Goal: Task Accomplishment & Management: Use online tool/utility

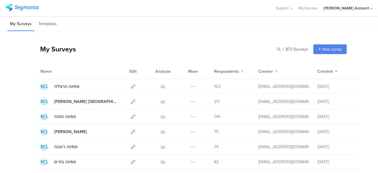
drag, startPoint x: 376, startPoint y: 170, endPoint x: 12, endPoint y: 122, distance: 367.3
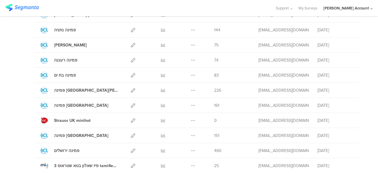
scroll to position [95, 0]
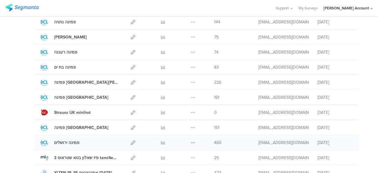
click at [191, 142] on icon at bounding box center [193, 142] width 4 height 4
click at [187, 157] on button "Duplicate" at bounding box center [181, 157] width 32 height 11
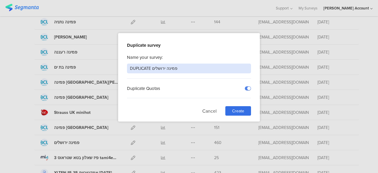
click at [158, 68] on input "DUPLICATE פמינה ירושלים" at bounding box center [189, 69] width 124 height 10
click at [134, 66] on input "DUPLICATE פמינה אשדוד" at bounding box center [189, 69] width 124 height 10
type input "פמינה [GEOGRAPHIC_DATA]"
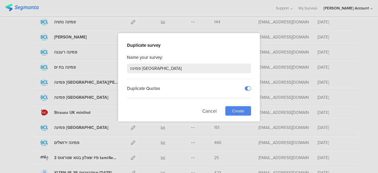
click at [237, 109] on span "Create" at bounding box center [238, 111] width 12 height 6
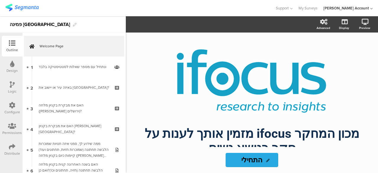
click at [6, 149] on div "Distribute" at bounding box center [12, 149] width 21 height 21
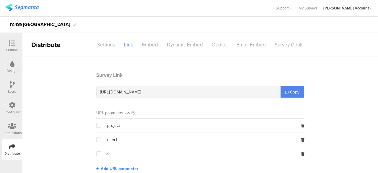
click at [213, 45] on div "Quotas" at bounding box center [219, 45] width 25 height 10
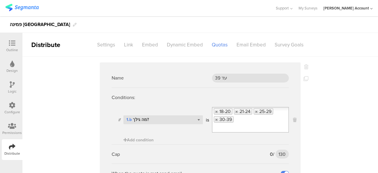
click at [7, 41] on div at bounding box center [12, 43] width 12 height 7
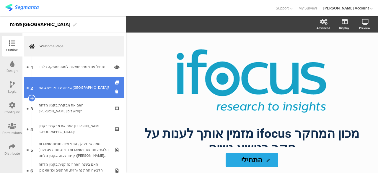
click at [56, 89] on div "באיזה עיר או יישוב את [GEOGRAPHIC_DATA]?" at bounding box center [74, 87] width 71 height 6
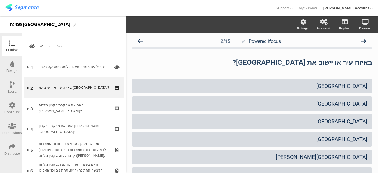
click at [12, 87] on icon at bounding box center [12, 84] width 5 height 6
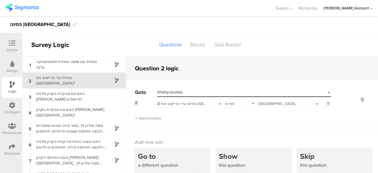
click at [261, 101] on span "[GEOGRAPHIC_DATA]" at bounding box center [276, 104] width 37 height 6
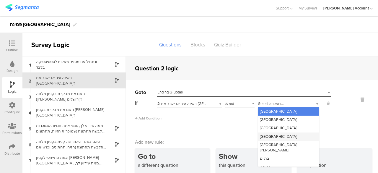
click at [262, 134] on span "[GEOGRAPHIC_DATA]" at bounding box center [278, 136] width 37 height 6
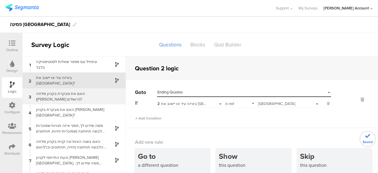
click at [80, 98] on div "האם את מבקרת בקניון מלחה (עזריאלי ירושלים)?" at bounding box center [69, 96] width 74 height 11
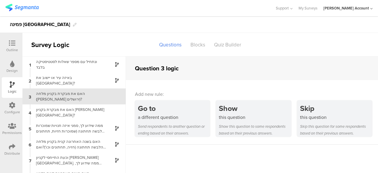
click at [13, 41] on icon at bounding box center [12, 43] width 6 height 6
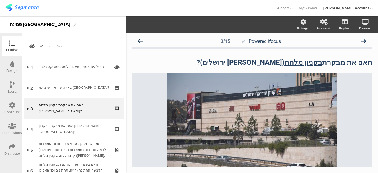
scroll to position [5, 0]
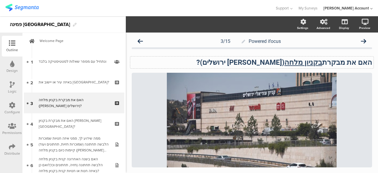
click at [299, 61] on u "בקניון מלחה" at bounding box center [303, 62] width 38 height 8
click at [299, 61] on strong "האם את מבקרת בקניון ב (עזריאלי ירושלים)?" at bounding box center [292, 62] width 162 height 8
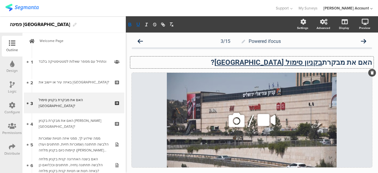
click at [232, 120] on icon at bounding box center [237, 120] width 20 height 20
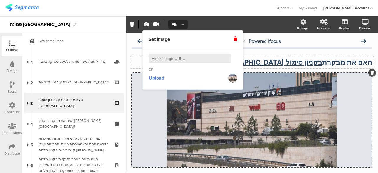
click at [177, 61] on input at bounding box center [190, 58] width 83 height 9
click at [163, 78] on span "Upload" at bounding box center [156, 77] width 15 height 7
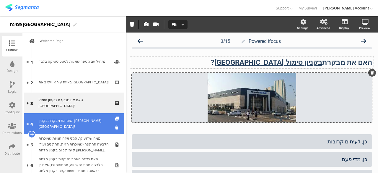
click at [71, 128] on link "4 האם את מבקרת בקניון הדר בירושלים?" at bounding box center [74, 123] width 100 height 21
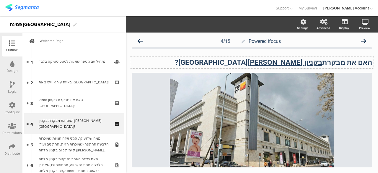
click at [317, 64] on u "בקניון הדר" at bounding box center [285, 62] width 74 height 8
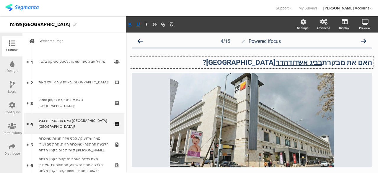
click at [259, 62] on strong "האם את מבקרת בביג אשדודהדר בירושלים?" at bounding box center [288, 62] width 170 height 8
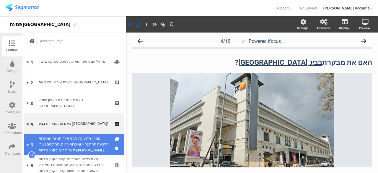
click at [83, 147] on div "ממה שידוע לך, סמני איזה חנויות שמוכרות הלבשה תחתונה (שמוכרות חזיות, תחתונים ועו…" at bounding box center [74, 144] width 71 height 18
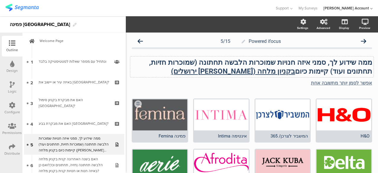
click at [295, 72] on u "בקניון מלחה (עזריאלי ירושלים)" at bounding box center [233, 71] width 124 height 8
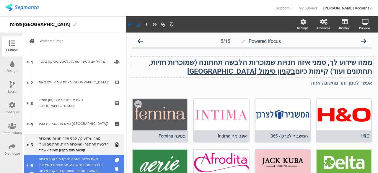
click at [90, 159] on div "האם בשנה האחרונה קנית בקניון מלחה הלבשה תחתונה (חזיה, תחתונים וכו')?ואם כן באיז…" at bounding box center [74, 165] width 71 height 18
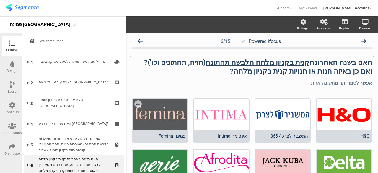
click at [272, 64] on u "קנית בקניון מלחה הלבשה תחתונה" at bounding box center [258, 62] width 104 height 8
click at [258, 70] on strong "ואם כן באיזה חנות או חנויות קנית בקניון מלחה?" at bounding box center [301, 71] width 142 height 8
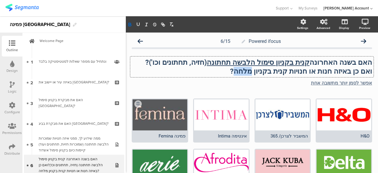
click at [258, 70] on strong "ואם כן באיזה חנות או חנויות קנית בקניון מלחה?" at bounding box center [301, 71] width 142 height 8
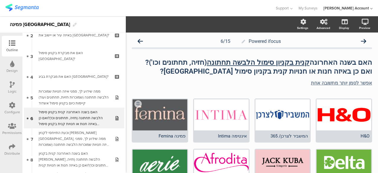
scroll to position [53, 0]
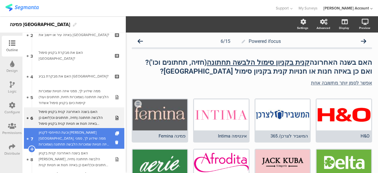
click at [92, 143] on div "וכעת התייחסי לקניון הדר בירושלים. ממה שידוע לך, סמני איזה חנויות שמוכרות הלבשה …" at bounding box center [74, 138] width 71 height 18
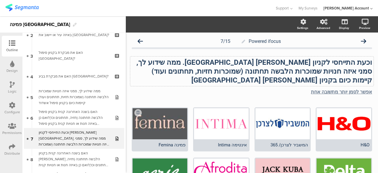
click at [320, 60] on strong "וכעת התייחסי לקניון הדר בירושלים. ממה שידוע לך, סמני איזה חנויות שמוכרות הלבשה …" at bounding box center [254, 71] width 236 height 26
click at [320, 60] on strong "וכעת התייחסי לקניון הדר בירושלים. ממה שידוע לך, סמני איזה חנויות שמוכרות הלבשה …" at bounding box center [253, 71] width 237 height 26
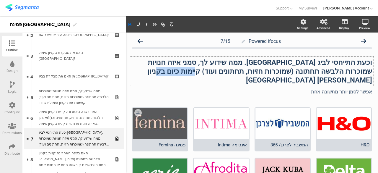
drag, startPoint x: 250, startPoint y: 70, endPoint x: 208, endPoint y: 67, distance: 42.3
click at [208, 67] on strong "וכעת התייחסי לביג אשדוד. ממה שידוע לך, סמני איזה חנויות שמוכרות הלבשה תחתונה (ש…" at bounding box center [259, 71] width 227 height 26
click at [199, 71] on strong "וכעת התייחסי לביג אשדוד. ממה שידוע לך, סמני איזה חנויות שמוכרות הלבשה תחתונה (ש…" at bounding box center [259, 71] width 227 height 26
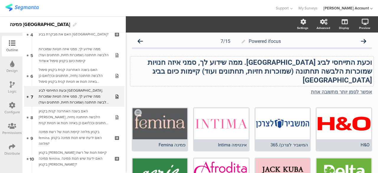
scroll to position [80, 0]
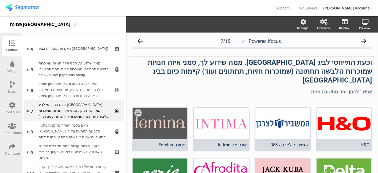
click at [267, 71] on div "וכעת התייחסי לביג אשדוד. ממה שידוע לך, סמני איזה חנויות שמוכרות הלבשה תחתונה (ש…" at bounding box center [251, 71] width 243 height 30
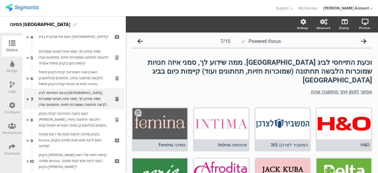
click at [262, 158] on div at bounding box center [282, 171] width 55 height 26
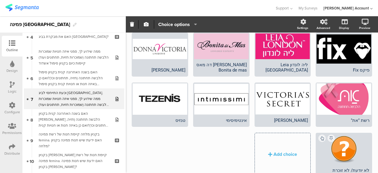
scroll to position [190, 0]
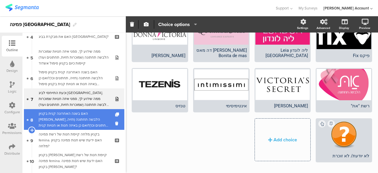
click at [45, 115] on div "האם בשנה האחרונה קנית בקניון הדר הלבשה תחתונה (חזיה, תחתונים וכו')?ואם כן באיזה…" at bounding box center [74, 119] width 71 height 18
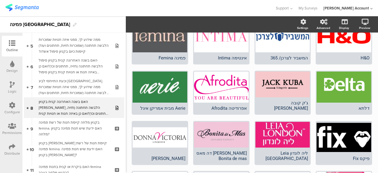
scroll to position [116, 0]
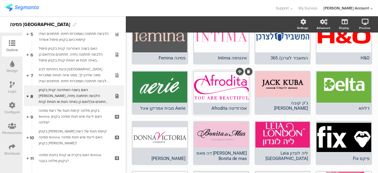
click at [241, 72] on div at bounding box center [221, 86] width 55 height 31
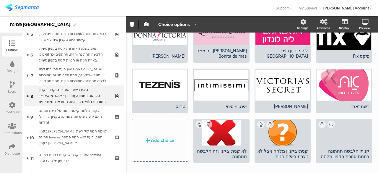
scroll to position [190, 0]
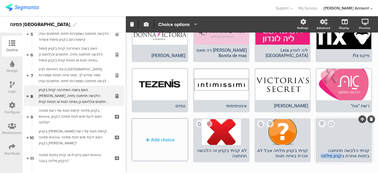
drag, startPoint x: 353, startPoint y: 141, endPoint x: 336, endPoint y: 143, distance: 16.6
click at [336, 148] on div "קניתי הלבשה תחתונה בחנות אחרת בקניון מלחה" at bounding box center [343, 153] width 51 height 11
click at [232, 158] on div "H&O המשביר לצרכן/ 365" at bounding box center [252, 51] width 240 height 267
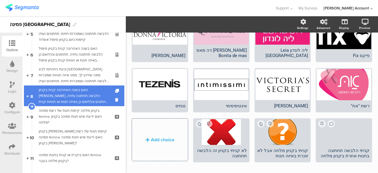
click at [78, 96] on div "האם בשנה האחרונה קנית בקניון הדר הלבשה תחתונה (חזיה, תחתונים וכו')?ואם כן באיזה…" at bounding box center [74, 96] width 71 height 18
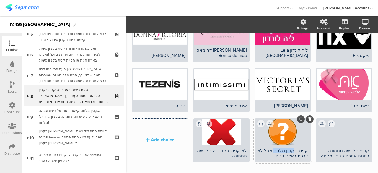
drag, startPoint x: 294, startPoint y: 136, endPoint x: 279, endPoint y: 136, distance: 15.7
click at [279, 148] on div "קניתי בקניון מלחה אבל לא זוכרת באיזה חנות" at bounding box center [282, 153] width 51 height 11
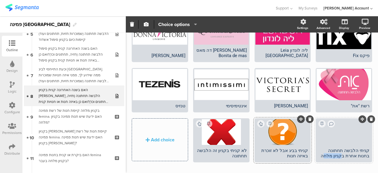
drag, startPoint x: 353, startPoint y: 140, endPoint x: 338, endPoint y: 139, distance: 14.8
click at [338, 148] on div "קניתי הלבשה תחתונה בחנות אחרת בקניון מלחה" at bounding box center [343, 153] width 51 height 11
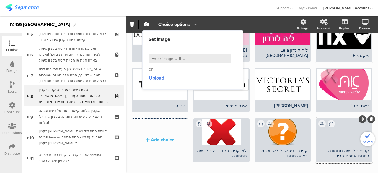
click at [317, 50] on div "פיקס Fix" at bounding box center [344, 55] width 55 height 11
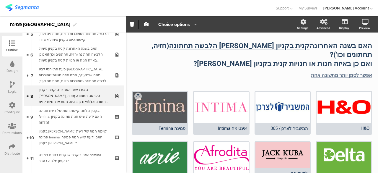
scroll to position [0, 0]
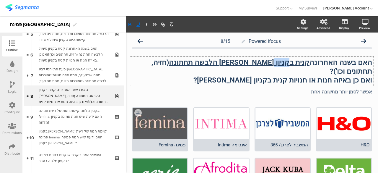
drag, startPoint x: 300, startPoint y: 61, endPoint x: 284, endPoint y: 59, distance: 15.9
click at [284, 59] on div "האם בשנה האחרונה קנית בקניון הדר הלבשה תחתונה (חזיה, תחתונים וכו')? ואם כן באיז…" at bounding box center [251, 71] width 243 height 30
click at [284, 59] on u "קנית בקניון הדר הלבשה תחתונה" at bounding box center [239, 62] width 141 height 8
click at [278, 59] on u "קנית בקניון הדר הלבשה תחתונה" at bounding box center [239, 62] width 141 height 8
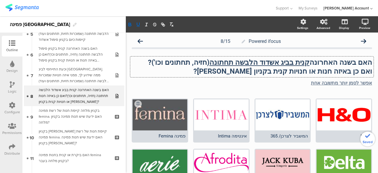
click at [253, 71] on strong "ואם כן באיזה חנות או חנויות קנית בקניון הדר?" at bounding box center [282, 71] width 179 height 8
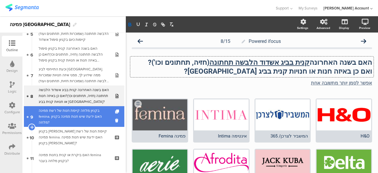
click at [87, 115] on div "בקניון מלחה קיימת חנות של רשת פמינה femina. האם ידעת שיש חנות פמינה בקניון מלחה?" at bounding box center [74, 117] width 71 height 18
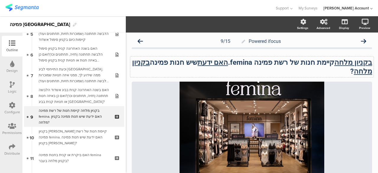
click at [342, 62] on div "בקניון מלחה קיימת חנות של רשת פמינה femina. האם ידעת שיש חנות פמינה בקניון מלחה…" at bounding box center [251, 66] width 243 height 21
click at [342, 62] on u "בקניון מלחה" at bounding box center [353, 62] width 38 height 8
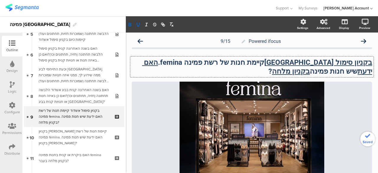
click at [310, 70] on u "בקניון מלחה" at bounding box center [291, 71] width 38 height 8
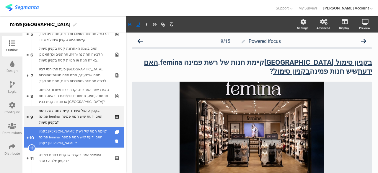
click at [83, 141] on div "בקניון הדר קיימת חנות של רשת פמינה femina. האם ידעת שיש חנות פמינה בקניון הדר?" at bounding box center [74, 137] width 71 height 18
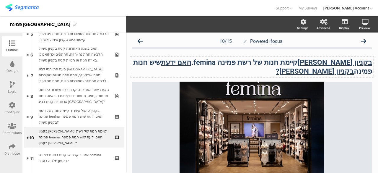
click at [342, 62] on div "בקניון הדר קיימת חנות של רשת פמינה femina. האם ידעת שיש חנות פמינה בקניון הדר? …" at bounding box center [251, 66] width 243 height 21
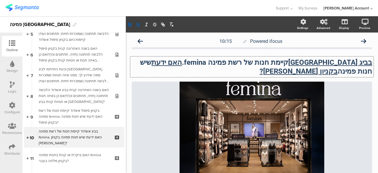
click at [260, 67] on u "בקניון הדר?" at bounding box center [299, 71] width 78 height 8
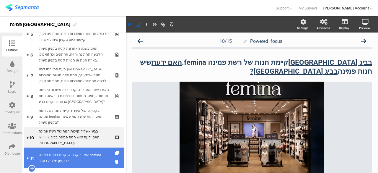
click at [62, 159] on div "האם ביקרת או קנית בחנות פמינה femina בקניון מלחה בעבר?" at bounding box center [74, 158] width 71 height 12
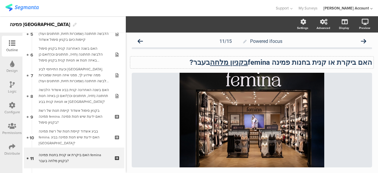
click at [236, 61] on u "בקניון מלחה" at bounding box center [229, 62] width 38 height 8
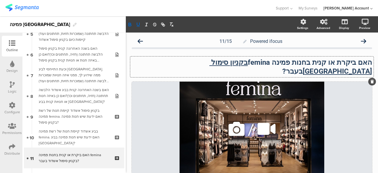
click at [151, 129] on div "/" at bounding box center [252, 129] width 240 height 95
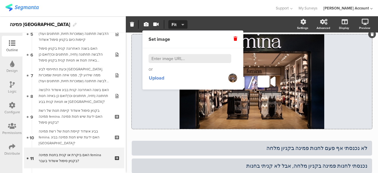
scroll to position [35, 0]
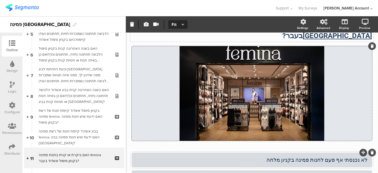
click at [286, 156] on div "לא נכנסתי אף פעם לחנות פמינה בקניון מלחה" at bounding box center [251, 159] width 231 height 7
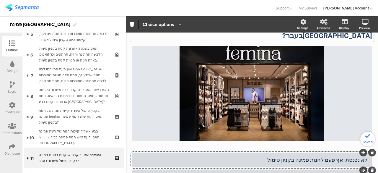
click at [340, 156] on div "לא נכנסתי אף פעם לחנות פמינה בקניון סימול" at bounding box center [251, 159] width 231 height 7
click at [371, 165] on div "Powered ifocus 11/15 האם ביקרת או קנית בחנות פמינה femina בקניון סימול אשדוד בע…" at bounding box center [252, 138] width 252 height 282
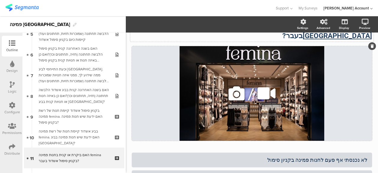
click at [157, 129] on div "/" at bounding box center [252, 93] width 240 height 95
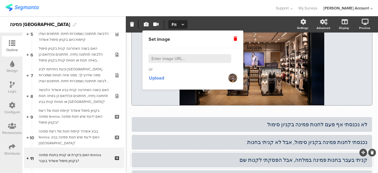
scroll to position [83, 0]
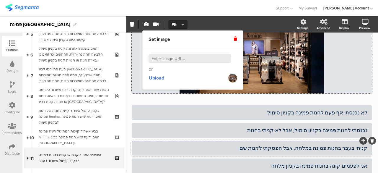
click at [307, 144] on div "קניתי בעבר בחנות פמינה במלחה, אבל הפסקתי לקנות שם" at bounding box center [251, 147] width 231 height 7
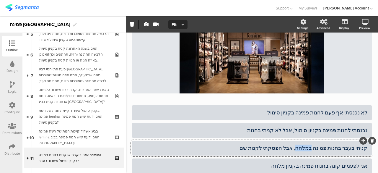
click at [307, 144] on div "קניתי בעבר בחנות פמינה במלחה, אבל הפסקתי לקנות שם" at bounding box center [251, 147] width 231 height 7
click at [290, 162] on div "אני לפעמים קונה בחנות פמינה בקניון מלחה" at bounding box center [251, 165] width 231 height 7
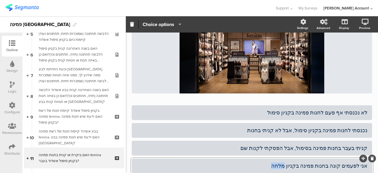
click at [290, 162] on div "אני לפעמים קונה בחנות פמינה בקניון מלחה" at bounding box center [251, 165] width 231 height 7
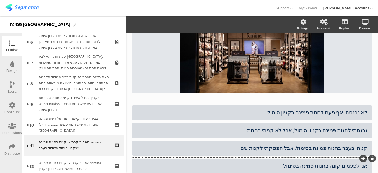
scroll to position [139, 0]
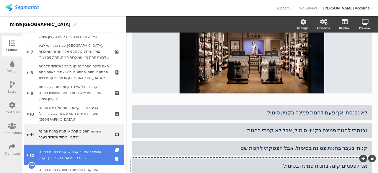
click at [98, 155] on div "האם ביקרת או קנית בחנות פמינה femina בקניון הדר בעבר?" at bounding box center [74, 155] width 71 height 12
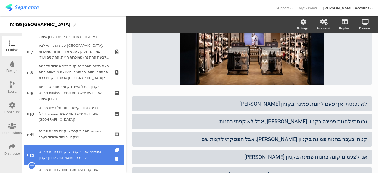
scroll to position [67, 0]
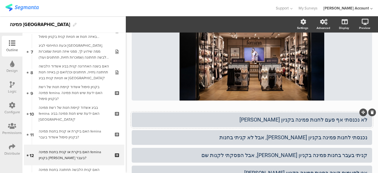
click at [283, 118] on div "לא נכנסתי אף פעם לחנות פמינה בקניון הדר" at bounding box center [251, 119] width 231 height 7
click at [304, 139] on div "נכנסתי לחנות פמינה בקניון הדר, אבל לא קניתי בחנות" at bounding box center [251, 137] width 231 height 7
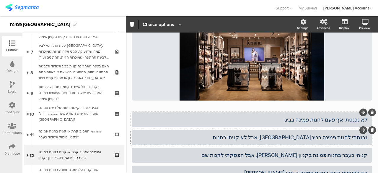
click at [289, 121] on div "לא נכנסתי אף פעם לחנות פמינה בביג" at bounding box center [251, 119] width 231 height 7
click at [298, 154] on div "קניתי בעבר בחנות פמינה בקניון הדר, אבל הפסקתי לקנות שם" at bounding box center [251, 155] width 231 height 7
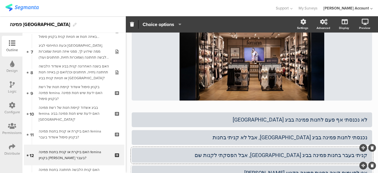
click at [227, 166] on div at bounding box center [252, 172] width 240 height 15
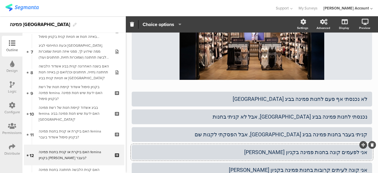
scroll to position [90, 0]
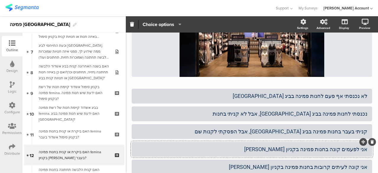
click at [289, 148] on div "אני לפעמים קונה בחנות פמינה בקניון הדר" at bounding box center [251, 149] width 231 height 7
click at [273, 167] on div "אני קונה לעיתים קרובות בחנות פמינה בקניון הדר" at bounding box center [251, 166] width 231 height 7
click at [176, 81] on div "האם ביקרת או קנית בחנות פמינה femina בקניון הדר בעבר? האם ביקרת או קנית בחנות פ…" at bounding box center [252, 22] width 240 height 121
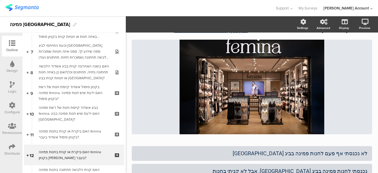
scroll to position [0, 0]
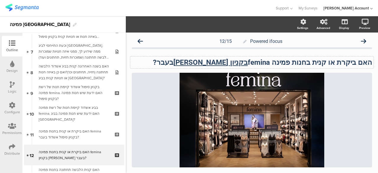
click at [231, 60] on u "בקניון הדר" at bounding box center [210, 62] width 74 height 8
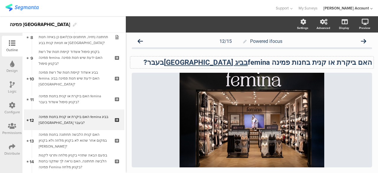
scroll to position [175, 0]
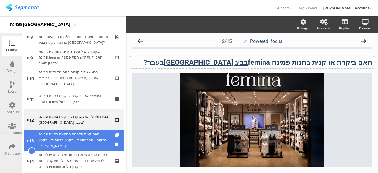
click at [88, 144] on div "האם קנית הלבשה תחתונה בחנות פמינה במקום אחר שהוא לא בקניון מלחה ולא בקניון הדר?" at bounding box center [74, 140] width 71 height 18
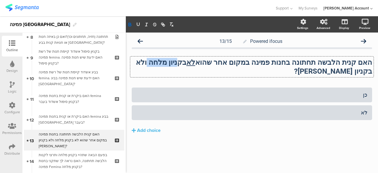
drag, startPoint x: 212, startPoint y: 61, endPoint x: 180, endPoint y: 57, distance: 32.1
click at [180, 57] on div "האם קנית הלבשה תחתונה בחנות פמינה במקום אחר שהוא לא בקניון מלחה ולא בקניון הדר?…" at bounding box center [251, 66] width 243 height 21
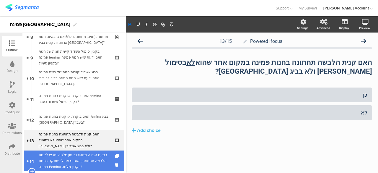
click at [59, 158] on div "בפעם הבאה שתהיי בקניון מלחה ותרצי לקנות הלבשה תחתונה, האם נראה לך שתקני בחנות פ…" at bounding box center [74, 161] width 71 height 18
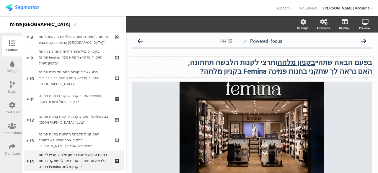
click at [286, 61] on strong "בפעם הבאה שתהיי בקניון מלחה ותרצי לקנות הלבשה תחתונה," at bounding box center [280, 62] width 184 height 8
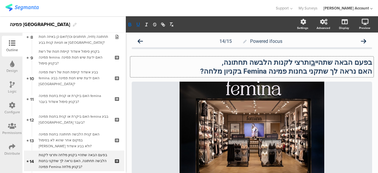
click at [286, 61] on strong "בפעם הבאה שתהיי ב ותרצי לקנות הלבשה תחתונה," at bounding box center [297, 62] width 150 height 8
click at [313, 61] on strong "בפעם הבאה שתהיי ב ותרצי לקנות הלבשה תחתונה," at bounding box center [297, 62] width 150 height 8
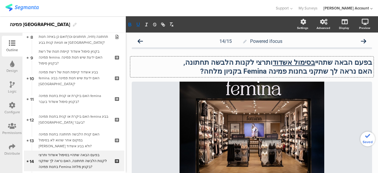
click at [223, 72] on strong "האם נראה לך שתקני בחנות פמינה Femina בקניון מלחה?" at bounding box center [286, 71] width 172 height 8
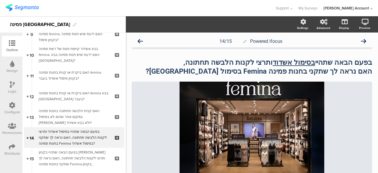
scroll to position [198, 0]
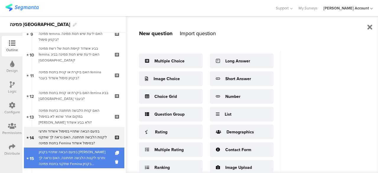
click at [79, 162] on div "בפעם הבאה שתהיי בקניון הדר ותרצי לקנות הלבשה תחתונה, האם נראה לך שתקני בחנות פמ…" at bounding box center [74, 158] width 71 height 18
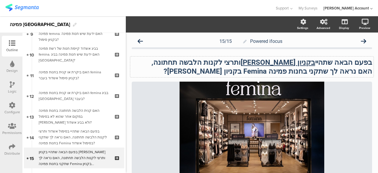
click at [291, 61] on div "בפעם הבאה שתהיי בקניון הדר ותרצי לקנות הלבשה תחתונה, האם נראה לך שתקני בחנות פמ…" at bounding box center [251, 66] width 243 height 21
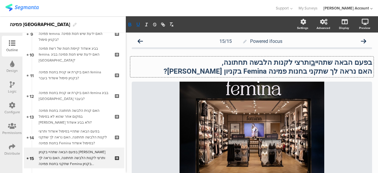
click at [291, 61] on strong "בפעם הבאה שתהיי ב ותרצי לקנות הלבשה תחתונה," at bounding box center [297, 62] width 150 height 8
click at [289, 63] on strong "בפעם הבאה שתהיי ב ותרצי לקנות הלבשה תחתונה," at bounding box center [297, 62] width 150 height 8
click at [314, 62] on strong "בפעם הבאה שתהיי ב ותרצי הלבשה תחתונה," at bounding box center [307, 62] width 130 height 8
click at [228, 71] on strong "האם נראה לך שתקני בחנות פמינה Femina בקניון הדר?" at bounding box center [268, 71] width 209 height 8
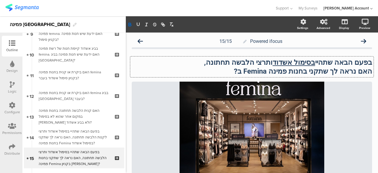
click at [228, 71] on p "האם נראה לך שתקני בחנות פמינה Femina ב?" at bounding box center [252, 71] width 240 height 9
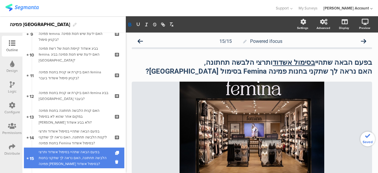
click at [86, 159] on div "בפעם הבאה שתהיי בסימול אשדוד ותרצי הלבשה תחתונה, האם נראה לך שתקני בחנות פמינה …" at bounding box center [74, 158] width 71 height 18
click at [87, 159] on div "בפעם הבאה שתהיי בסימול אשדוד ותרצי הלבשה תחתונה, האם נראה לך שתקני בחנות פמינה …" at bounding box center [74, 158] width 71 height 18
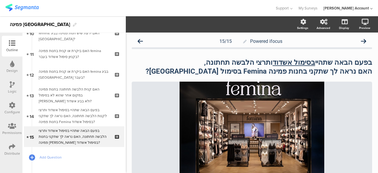
scroll to position [222, 0]
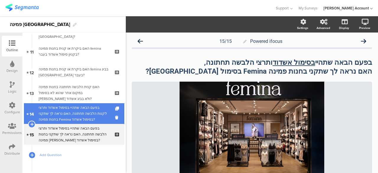
click at [81, 107] on div "בפעם הבאה שתהיי בסימול אשדוד ותרצי לקנות הלבשה תחתונה, האם נראה לך שתקני בחנות …" at bounding box center [74, 114] width 71 height 18
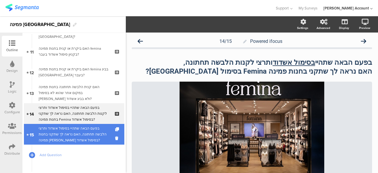
click at [80, 138] on div "בפעם הבאה שתהיי בסימול אשדוד ותרצי הלבשה תחתונה, האם נראה לך שתקני בחנות פמינה …" at bounding box center [74, 134] width 71 height 18
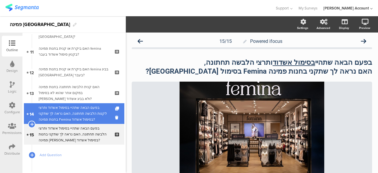
click at [79, 119] on div "בפעם הבאה שתהיי בסימול אשדוד ותרצי לקנות הלבשה תחתונה, האם נראה לך שתקני בחנות …" at bounding box center [74, 114] width 71 height 18
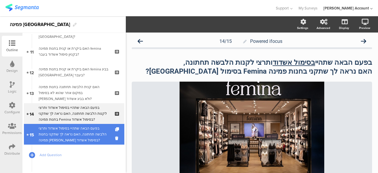
click at [79, 139] on div "בפעם הבאה שתהיי בסימול אשדוד ותרצי הלבשה תחתונה, האם נראה לך שתקני בחנות פמינה …" at bounding box center [74, 134] width 71 height 18
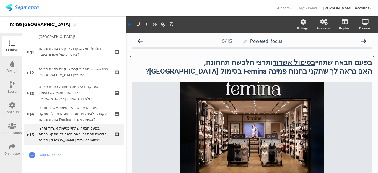
click at [263, 64] on div "בפעם הבאה שתהיי בסימול אשדוד ותרצי הלבשה תחתונה, האם נראה לך שתקני בחנות פמינה …" at bounding box center [251, 66] width 243 height 21
click at [300, 62] on u "בסימול אשדוד" at bounding box center [294, 62] width 43 height 8
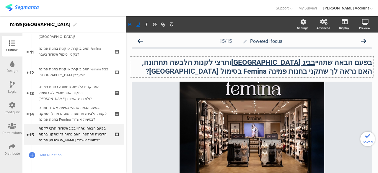
click at [238, 71] on strong "האם נראה לך שתקני בחנות פמינה Femina בסימול [GEOGRAPHIC_DATA]?" at bounding box center [259, 71] width 227 height 8
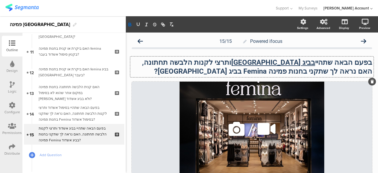
click at [157, 141] on div "/" at bounding box center [252, 129] width 240 height 95
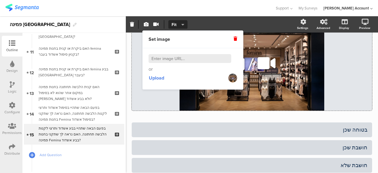
scroll to position [118, 0]
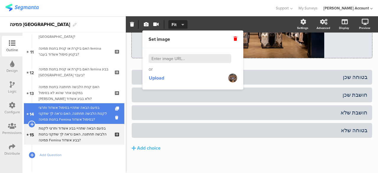
click at [80, 113] on div "בפעם הבאה שתהיי בסימול אשדוד ותרצי לקנות הלבשה תחתונה, האם נראה לך שתקני בחנות …" at bounding box center [74, 114] width 71 height 18
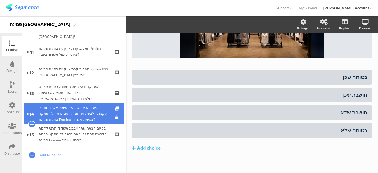
click at [80, 113] on div "בפעם הבאה שתהיי בסימול אשדוד ותרצי לקנות הלבשה תחתונה, האם נראה לך שתקני בחנות …" at bounding box center [74, 114] width 71 height 18
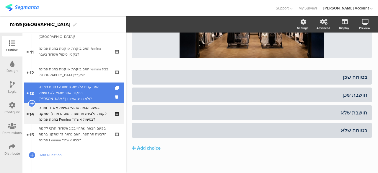
click at [84, 87] on div "האם קנית הלבשה תחתונה בחנות פמינה במקום אחר שהוא לא בסימול [PERSON_NAME] ולא בב…" at bounding box center [74, 93] width 71 height 18
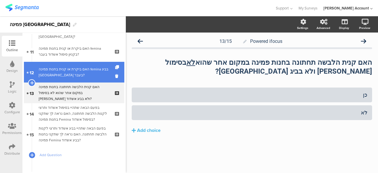
click at [79, 69] on div "האם ביקרת או קנית בחנות פמינה femina בביג [GEOGRAPHIC_DATA] בעבר?" at bounding box center [74, 72] width 71 height 12
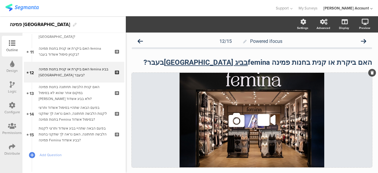
click at [144, 117] on div "/" at bounding box center [252, 120] width 240 height 95
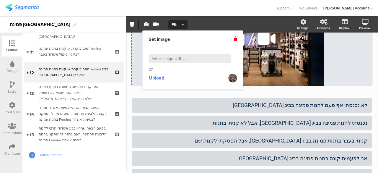
scroll to position [118, 0]
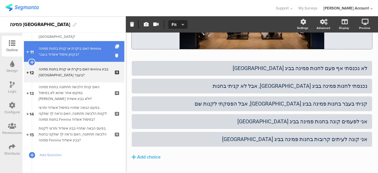
click at [95, 54] on div "האם ביקרת או קנית בחנות פמינה femina בקניון סימול אשדוד בעבר?" at bounding box center [74, 51] width 71 height 12
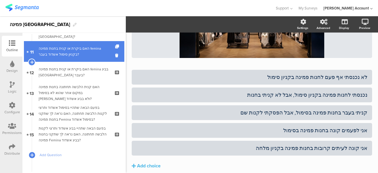
scroll to position [109, 0]
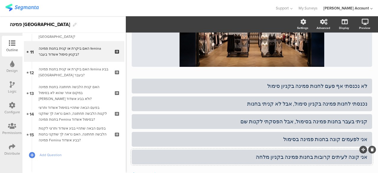
click at [265, 153] on div "אני קונה לעיתים קרובות בחנות פמינה בקניון מלחה" at bounding box center [251, 156] width 231 height 7
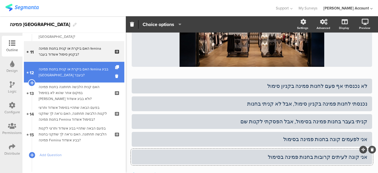
click at [91, 75] on div "האם ביקרת או קנית בחנות פמינה femina בביג [GEOGRAPHIC_DATA] בעבר?" at bounding box center [74, 72] width 71 height 12
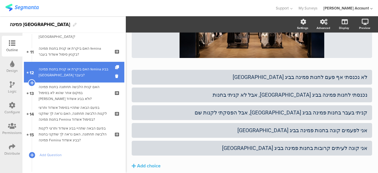
scroll to position [100, 0]
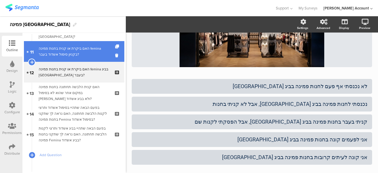
click at [100, 55] on div "האם ביקרת או קנית בחנות פמינה femina בקניון סימול אשדוד בעבר?" at bounding box center [74, 51] width 71 height 12
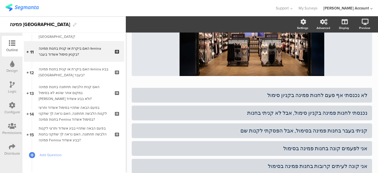
click at [199, 165] on div "לא נכנסתי אף פעם לחנות פמינה בקניון סימול נכנסתי לחנות פמינה בקניון סימול, אבל …" at bounding box center [252, 139] width 240 height 103
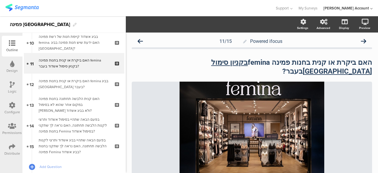
scroll to position [198, 0]
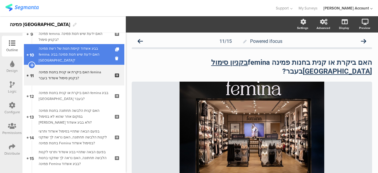
click at [95, 46] on div "בביג אשדוד קיימת חנות של רשת פמינה femina. האם ידעת שיש חנות פמינה בביג [GEOGRA…" at bounding box center [74, 54] width 71 height 18
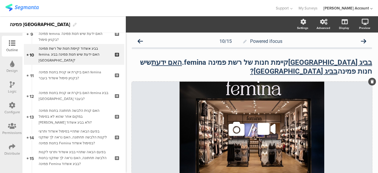
click at [159, 100] on div "/" at bounding box center [252, 129] width 240 height 95
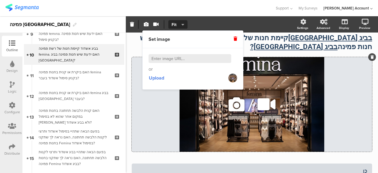
scroll to position [35, 0]
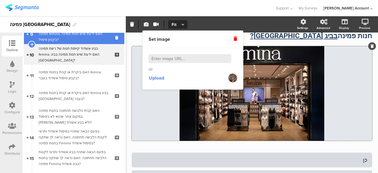
click at [68, 39] on div "בקניון סימול אשדוד קיימת חנות של רשת פמינה femina. האם ידעת שיש חנות פמינה בקני…" at bounding box center [74, 34] width 71 height 18
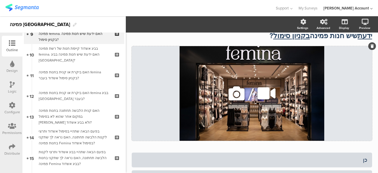
click at [145, 82] on div "/" at bounding box center [252, 93] width 240 height 95
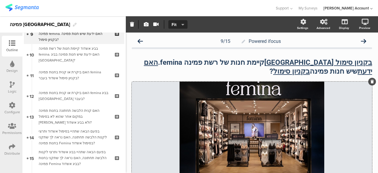
scroll to position [76, 0]
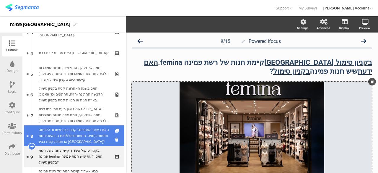
click at [98, 128] on div "האם בשנה האחרונה קנית בביג אשדוד הלבשה תחתונה (חזיה, תחתונים וכו')?ואם כן באיזה…" at bounding box center [74, 136] width 71 height 18
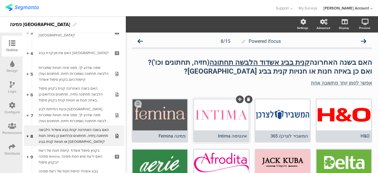
click at [211, 122] on div at bounding box center [221, 114] width 55 height 31
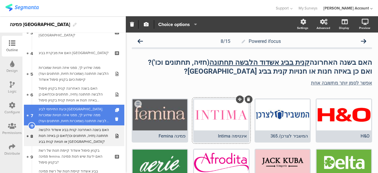
click at [86, 109] on div "וכעת התייחסי לביג [GEOGRAPHIC_DATA]. ממה שידוע לך, סמני איזה חנויות שמוכרות הלב…" at bounding box center [74, 115] width 71 height 18
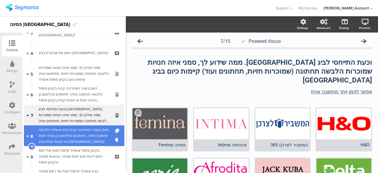
click at [89, 134] on div "האם בשנה האחרונה קנית בביג אשדוד הלבשה תחתונה (חזיה, תחתונים וכו')?ואם כן באיזה…" at bounding box center [74, 136] width 71 height 18
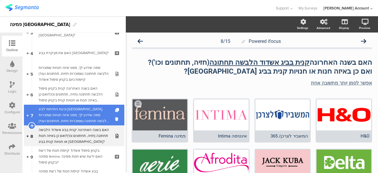
click at [78, 115] on div "וכעת התייחסי לביג [GEOGRAPHIC_DATA]. ממה שידוע לך, סמני איזה חנויות שמוכרות הלב…" at bounding box center [74, 115] width 71 height 18
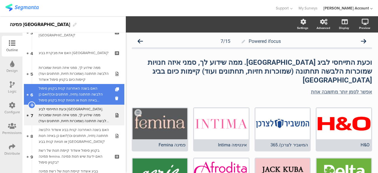
click at [76, 90] on div "האם בשנה האחרונה קנית בקניון סימול הלבשה תחתונה (חזיה, תחתונים וכו')?ואם כן באי…" at bounding box center [74, 94] width 71 height 18
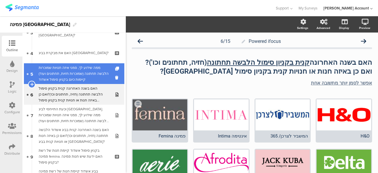
click at [70, 74] on div "ממה שידוע לך, סמני איזה חנויות שמוכרות הלבשה תחתונה (שמוכרות חזיות, תחתונים ועו…" at bounding box center [74, 74] width 71 height 18
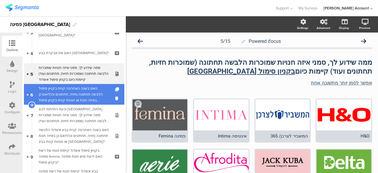
click at [70, 91] on div "האם בשנה האחרונה קנית בקניון סימול הלבשה תחתונה (חזיה, תחתונים וכו')?ואם כן באי…" at bounding box center [74, 94] width 71 height 18
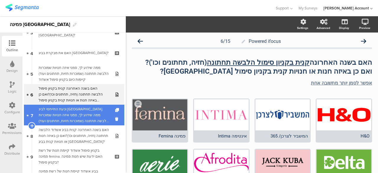
click at [76, 115] on div "וכעת התייחסי לביג [GEOGRAPHIC_DATA]. ממה שידוע לך, סמני איזה חנויות שמוכרות הלב…" at bounding box center [74, 115] width 71 height 18
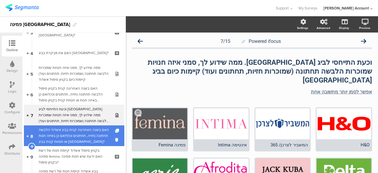
click at [83, 140] on div "האם בשנה האחרונה קנית בביג אשדוד הלבשה תחתונה (חזיה, תחתונים וכו')?ואם כן באיזה…" at bounding box center [74, 136] width 71 height 18
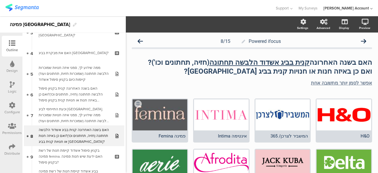
click at [12, 83] on icon at bounding box center [12, 84] width 5 height 6
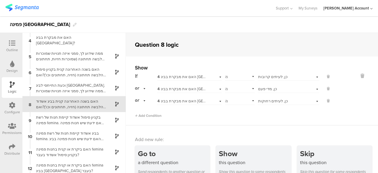
scroll to position [50, 0]
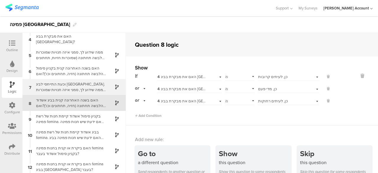
click at [47, 85] on div "וכעת התייחסי לביג [GEOGRAPHIC_DATA]. ממה שידוע לך, סמני איזה חנויות שמוכרות הלב…" at bounding box center [69, 86] width 74 height 11
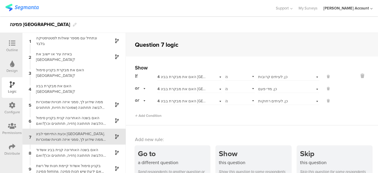
scroll to position [34, 0]
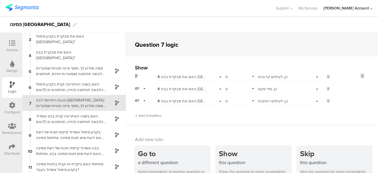
click at [47, 85] on div "האם בשנה האחרונה קנית בקניון סימול הלבשה תחתונה (חזיה, תחתונים וכו')?ואם כן באי…" at bounding box center [69, 86] width 74 height 11
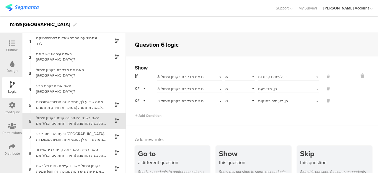
scroll to position [18, 0]
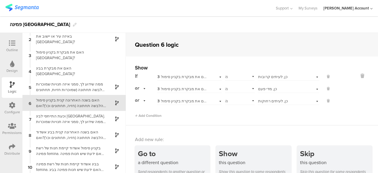
click at [52, 100] on div "האם בשנה האחרונה קנית בקניון סימול הלבשה תחתונה (חזיה, תחתונים וכו')?ואם כן באי…" at bounding box center [69, 102] width 74 height 11
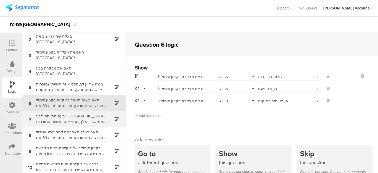
click at [57, 115] on div "וכעת התייחסי לביג [GEOGRAPHIC_DATA]. ממה שידוע לך, סמני איזה חנויות שמוכרות הלב…" at bounding box center [69, 118] width 74 height 11
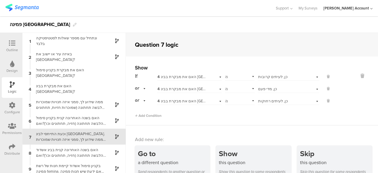
scroll to position [34, 0]
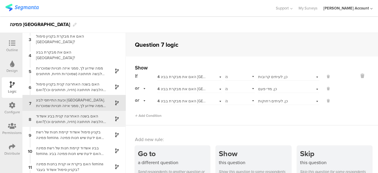
click at [58, 122] on div "האם בשנה האחרונה קנית בביג אשדוד הלבשה תחתונה (חזיה, תחתונים וכו')?ואם כן באיזה…" at bounding box center [69, 118] width 74 height 11
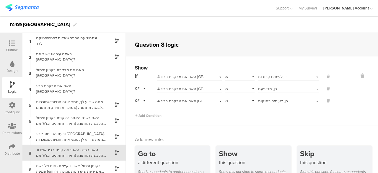
scroll to position [50, 0]
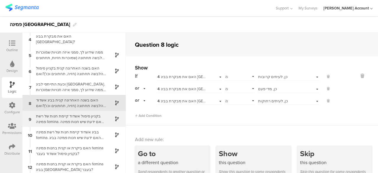
click at [57, 115] on div "בקניון סימול אשדוד קיימת חנות של רשת פמינה femina. האם ידעת שיש חנות פמינה בקני…" at bounding box center [69, 118] width 74 height 11
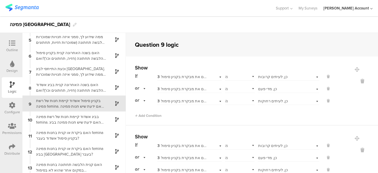
scroll to position [66, 0]
click at [355, 150] on icon at bounding box center [362, 149] width 14 height 7
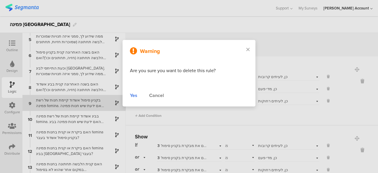
click at [132, 94] on div "Yes" at bounding box center [133, 95] width 7 height 7
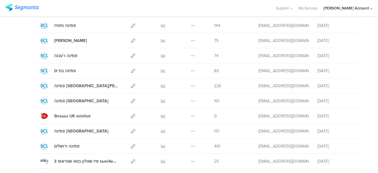
scroll to position [106, 0]
click at [131, 146] on icon at bounding box center [133, 146] width 4 height 4
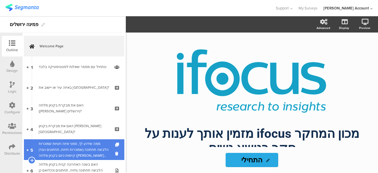
click at [84, 149] on div "ממה שידוע לך, סמני איזה חנויות שמוכרות הלבשה תחתונה (שמוכרות חזיות, תחתונים ועו…" at bounding box center [74, 150] width 71 height 18
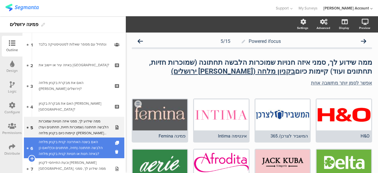
scroll to position [24, 0]
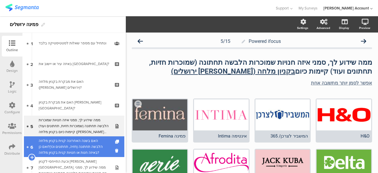
click at [89, 143] on div "האם בשנה האחרונה קנית בקניון מלחה הלבשה תחתונה (חזיה, תחתונים וכו')?ואם כן באיז…" at bounding box center [74, 147] width 71 height 18
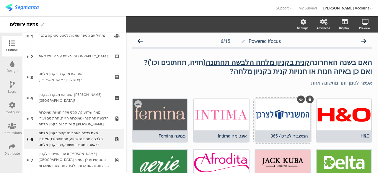
scroll to position [35, 0]
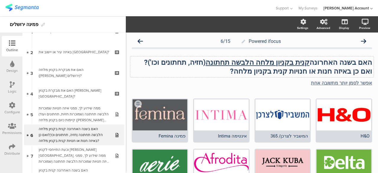
click at [265, 73] on strong "ואם כן באיזה חנות או חנויות קנית בקניון מלחה?" at bounding box center [301, 71] width 142 height 8
click at [276, 105] on div at bounding box center [282, 114] width 55 height 31
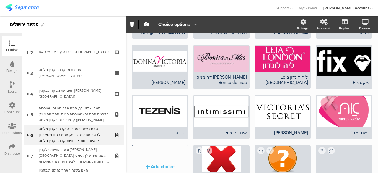
scroll to position [190, 0]
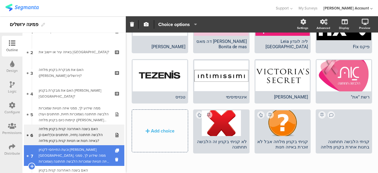
click at [72, 152] on div "וכעת התייחסי לקניון הדר בירושלים. ממה שידוע לך, סמני איזה חנויות שמוכרות הלבשה …" at bounding box center [74, 155] width 71 height 18
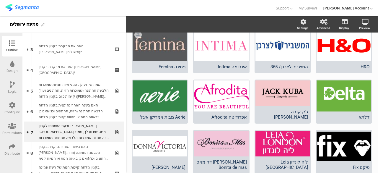
scroll to position [71, 0]
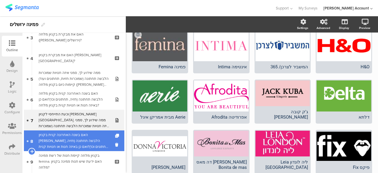
click at [79, 144] on div "האם בשנה האחרונה קנית בקניון הדר הלבשה תחתונה (חזיה, תחתונים וכו')?ואם כן באיזה…" at bounding box center [74, 141] width 71 height 18
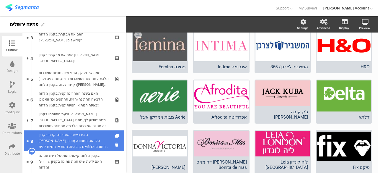
scroll to position [80, 0]
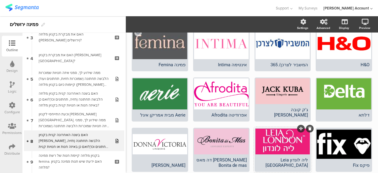
click at [258, 144] on div at bounding box center [282, 141] width 55 height 26
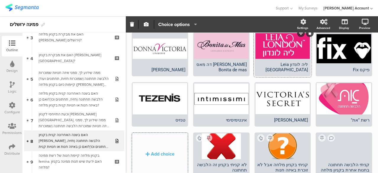
scroll to position [186, 0]
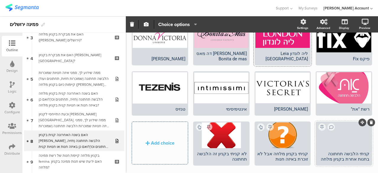
click at [338, 151] on div "קניתי הלבשה תחתונה בחנות אחרת בקניון מלחה" at bounding box center [343, 156] width 51 height 11
click at [279, 151] on div "קניתי בקניון מלחה אבל לא זוכרת באיזה חנות" at bounding box center [282, 156] width 51 height 11
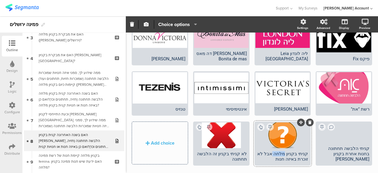
click at [279, 151] on div "קניתי בקניון מלחה אבל לא זוכרת באיזה חנות" at bounding box center [282, 156] width 51 height 11
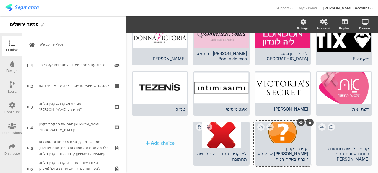
scroll to position [0, 0]
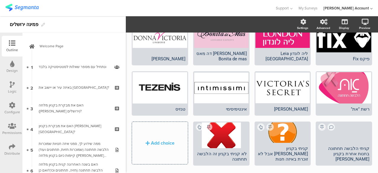
click at [152, 56] on span "H&O המשביר לצרכן/ 365" at bounding box center [249, 68] width 245 height 206
click at [152, 54] on span "H&O המשביר לצרכן/ 365" at bounding box center [249, 68] width 245 height 206
click at [168, 72] on div at bounding box center [160, 87] width 55 height 31
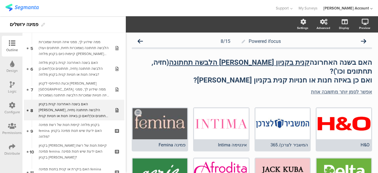
scroll to position [102, 0]
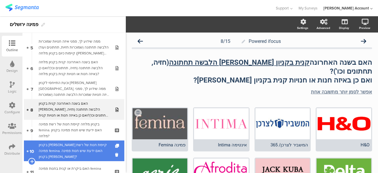
click at [84, 151] on div "בקניון הדר קיימת חנות של רשת פמינה femina. האם ידעת שיש חנות פמינה בקניון הדר?" at bounding box center [74, 151] width 71 height 18
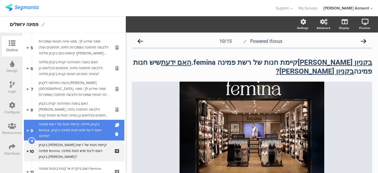
click at [81, 128] on div "בקניון מלחה קיימת חנות של רשת פמינה femina. האם ידעת שיש חנות פמינה בקניון מלחה?" at bounding box center [74, 130] width 71 height 18
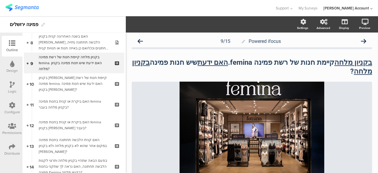
scroll to position [181, 0]
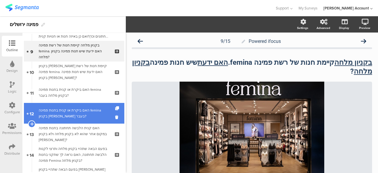
click at [69, 114] on div "האם ביקרת או קנית בחנות פמינה femina בקניון הדר בעבר?" at bounding box center [74, 113] width 71 height 12
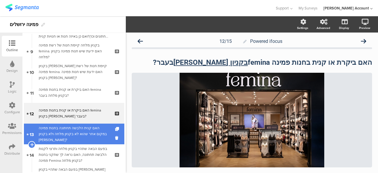
click at [76, 136] on div "האם קנית הלבשה תחתונה בחנות פמינה במקום אחר שהוא לא בקניון מלחה ולא בקניון הדר?" at bounding box center [74, 134] width 71 height 18
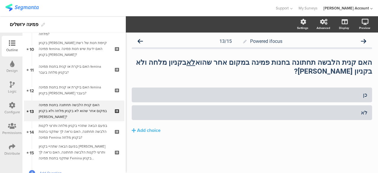
scroll to position [205, 0]
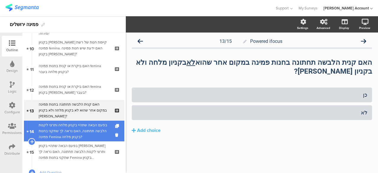
click at [84, 133] on div "בפעם הבאה שתהיי בקניון מלחה ותרצי לקנות הלבשה תחתונה, האם נראה לך שתקני בחנות פ…" at bounding box center [74, 131] width 71 height 18
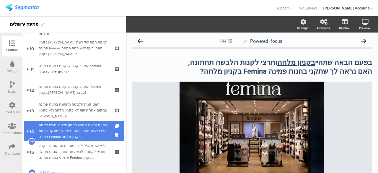
click at [84, 133] on div "בפעם הבאה שתהיי בקניון מלחה ותרצי לקנות הלבשה תחתונה, האם נראה לך שתקני בחנות פ…" at bounding box center [74, 131] width 71 height 18
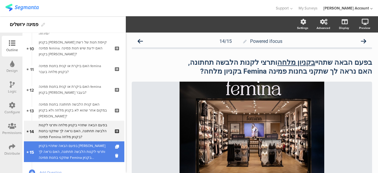
click at [85, 150] on div "בפעם הבאה שתהיי בקניון הדר ותרצי לקנות הלבשה תחתונה, האם נראה לך שתקני בחנות פמ…" at bounding box center [74, 152] width 71 height 18
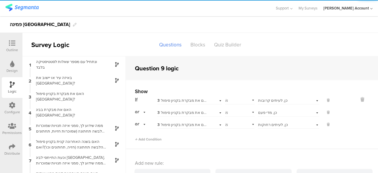
scroll to position [66, 0]
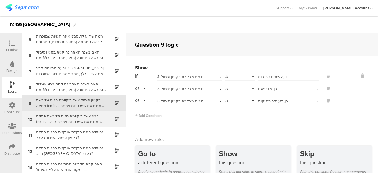
click at [92, 118] on div "בביג אשדוד קיימת חנות של רשת פמינה femina. האם ידעת שיש חנות פמינה בביג [GEOGRA…" at bounding box center [69, 118] width 74 height 11
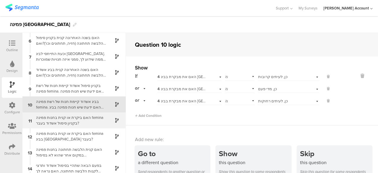
scroll to position [82, 0]
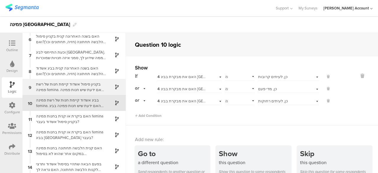
click at [76, 89] on div "בקניון סימול אשדוד קיימת חנות של רשת פמינה femina. האם ידעת שיש חנות פמינה בקני…" at bounding box center [69, 86] width 74 height 11
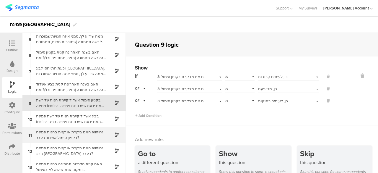
click at [85, 137] on div "האם ביקרת או קנית בחנות פמינה femina בקניון סימול אשדוד בעבר?" at bounding box center [69, 134] width 74 height 11
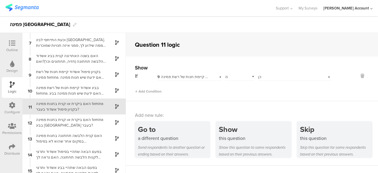
scroll to position [97, 0]
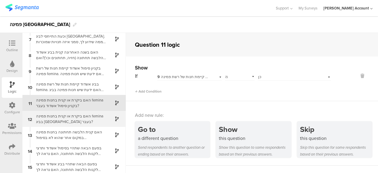
click at [93, 119] on div "האם ביקרת או קנית בחנות פמינה femina בביג [GEOGRAPHIC_DATA] בעבר?" at bounding box center [69, 118] width 74 height 11
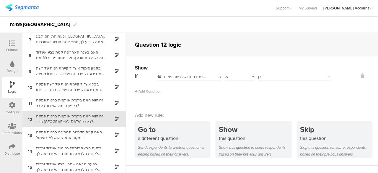
scroll to position [99, 0]
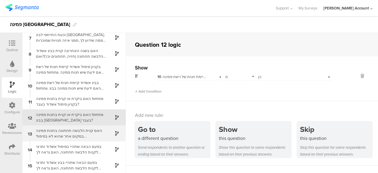
click at [96, 135] on div "האם קנית הלבשה תחתונה בחנות פמינה במקום אחר שהוא לא בסימול [PERSON_NAME] ולא בב…" at bounding box center [69, 133] width 74 height 11
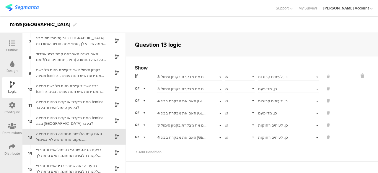
scroll to position [99, 0]
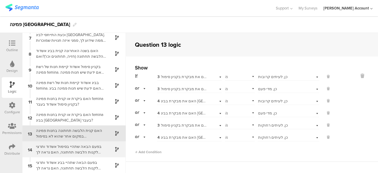
click at [77, 151] on div "בפעם הבאה שתהיי בסימול אשדוד ותרצי לקנות הלבשה תחתונה, האם נראה לך שתקני בחנות …" at bounding box center [69, 149] width 74 height 11
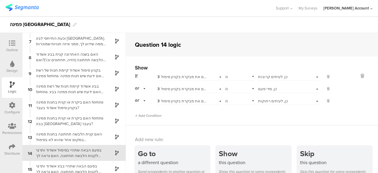
scroll to position [99, 0]
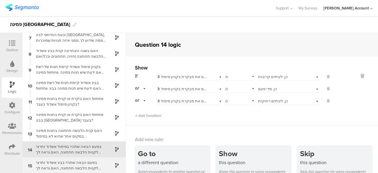
click at [82, 168] on div "בפעם הבאה שתהיי בביג אשדוד ותרצי לקנות הלבשה תחתונה, האם נראה לך שתקני בחנות פמ…" at bounding box center [69, 164] width 74 height 11
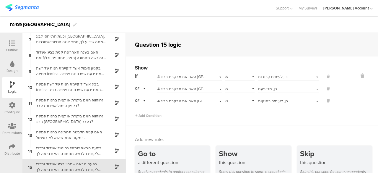
scroll to position [99, 0]
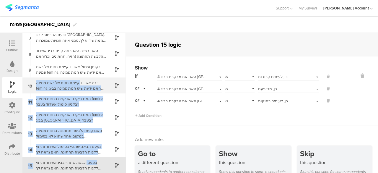
drag, startPoint x: 82, startPoint y: 165, endPoint x: 77, endPoint y: 78, distance: 87.3
click at [77, 78] on div "1 ונתחיל עם מספר שאלות לסטטיסטיקה בלבד﻿﻿ 2 [GEOGRAPHIC_DATA] עיר או יישוב את [G…" at bounding box center [73, 103] width 103 height 140
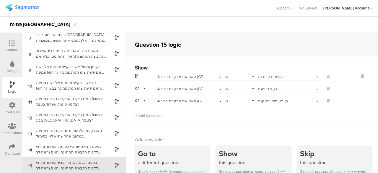
click at [14, 149] on icon at bounding box center [12, 146] width 6 height 6
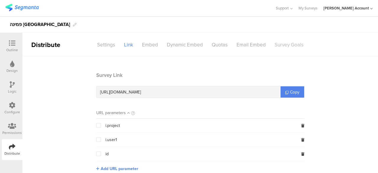
click at [278, 44] on div "Survey Goals" at bounding box center [289, 45] width 38 height 10
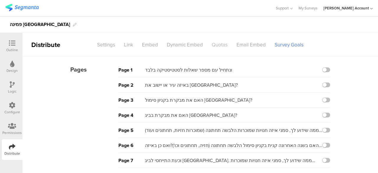
click at [213, 42] on div "Quotas" at bounding box center [219, 45] width 25 height 10
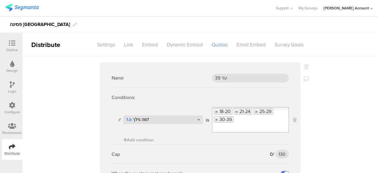
click at [213, 42] on div "Quotas" at bounding box center [219, 45] width 25 height 10
click at [125, 44] on div "Link" at bounding box center [129, 45] width 18 height 10
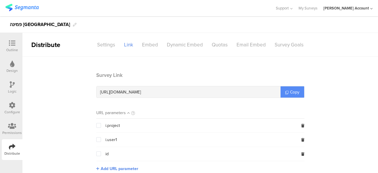
click at [291, 94] on span "Copy" at bounding box center [294, 92] width 9 height 6
drag, startPoint x: 291, startPoint y: 94, endPoint x: 295, endPoint y: 90, distance: 5.2
click at [295, 90] on span "Copy" at bounding box center [294, 92] width 9 height 6
click at [15, 44] on div at bounding box center [12, 43] width 12 height 7
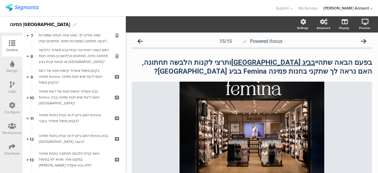
scroll to position [116, 0]
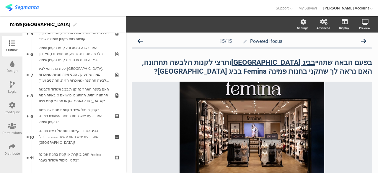
click at [131, 79] on div "Powered ifocus 15/15 בפעם הבאה שתהיי בביג אשדוד ותרצי לקנות הלבשה תחתונה, האם נ…" at bounding box center [252, 164] width 252 height 265
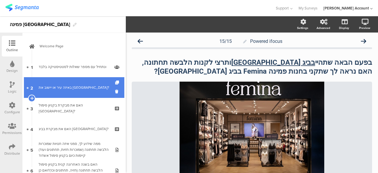
click at [81, 87] on div "באיזה עיר או יישוב את [GEOGRAPHIC_DATA]?" at bounding box center [74, 87] width 71 height 6
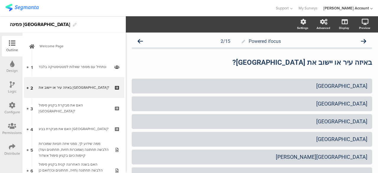
click at [9, 89] on div "Logic" at bounding box center [12, 91] width 9 height 5
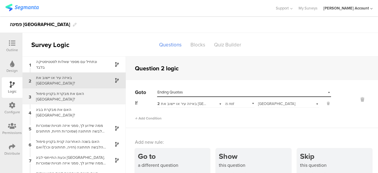
click at [50, 98] on div "האם את מבקרת בקניון סימול [GEOGRAPHIC_DATA]?" at bounding box center [69, 96] width 74 height 11
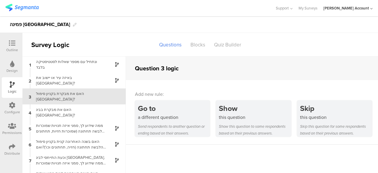
click at [15, 47] on div at bounding box center [12, 43] width 12 height 7
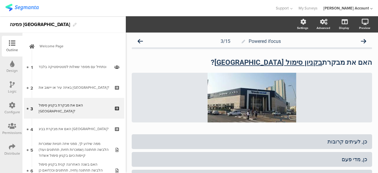
scroll to position [5, 0]
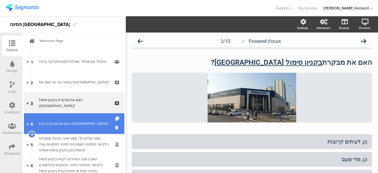
click at [51, 125] on div "האם את מבקרת בביג [GEOGRAPHIC_DATA]?" at bounding box center [74, 124] width 71 height 6
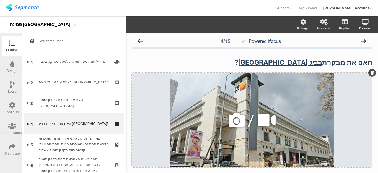
click at [230, 121] on icon at bounding box center [237, 120] width 20 height 20
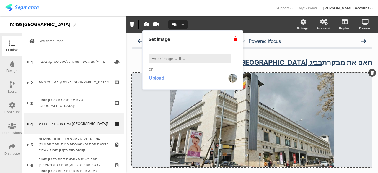
click at [160, 78] on span "Upload" at bounding box center [156, 77] width 15 height 7
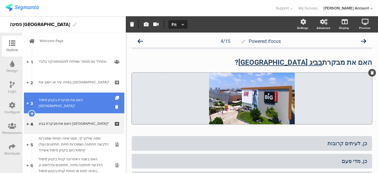
click at [56, 101] on div "האם את מבקרת בקניון סימול [GEOGRAPHIC_DATA]?" at bounding box center [74, 103] width 71 height 12
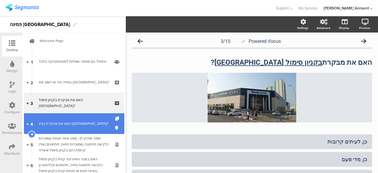
click at [54, 123] on div "האם את מבקרת בביג [GEOGRAPHIC_DATA]?" at bounding box center [74, 124] width 71 height 6
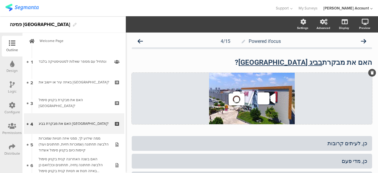
click at [234, 99] on icon at bounding box center [237, 98] width 20 height 20
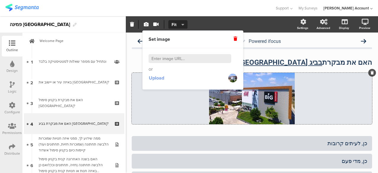
click at [155, 75] on span "Upload" at bounding box center [156, 77] width 15 height 7
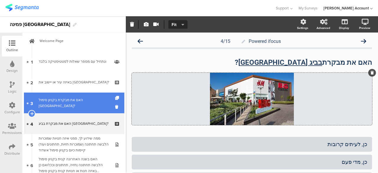
click at [55, 100] on div "האם את מבקרת בקניון סימול [GEOGRAPHIC_DATA]?" at bounding box center [74, 103] width 71 height 12
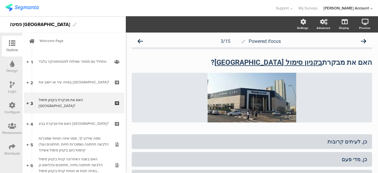
click at [11, 147] on icon at bounding box center [12, 146] width 6 height 6
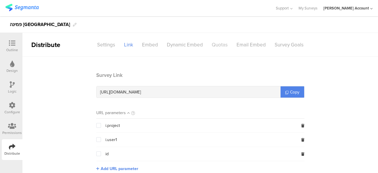
click at [219, 48] on div "Quotas" at bounding box center [219, 45] width 25 height 10
